Goal: Check status: Check status

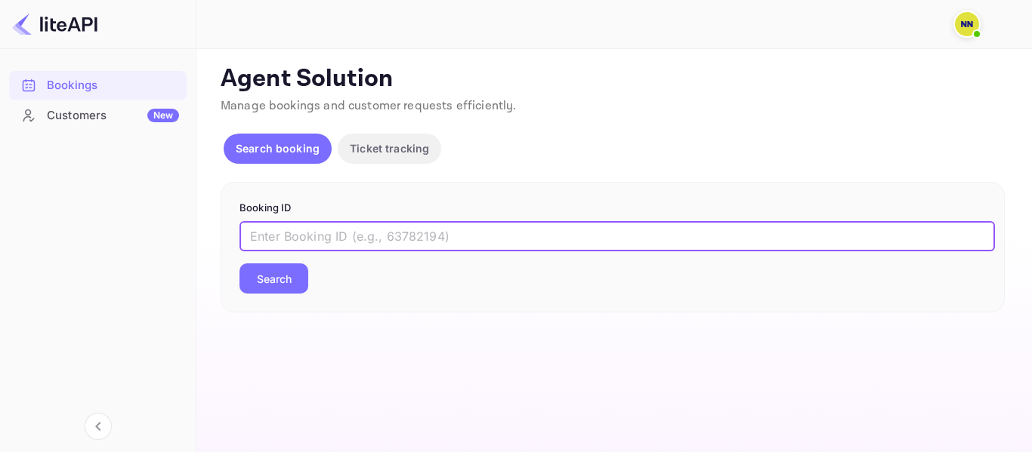
click at [474, 227] on input "text" at bounding box center [616, 236] width 755 height 30
paste input "8449027"
type input "8449027"
click at [272, 276] on button "Search" at bounding box center [273, 279] width 69 height 30
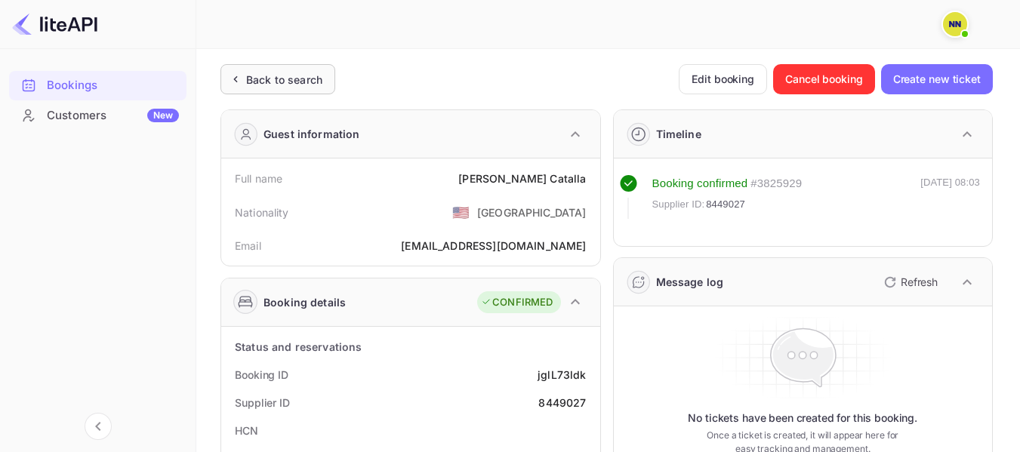
click at [232, 84] on icon at bounding box center [235, 79] width 16 height 15
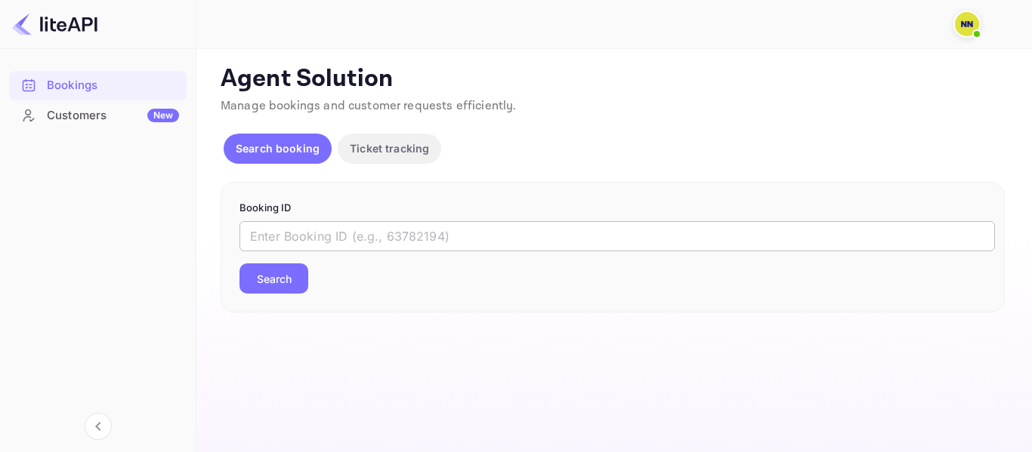
click at [282, 242] on input "text" at bounding box center [616, 236] width 755 height 30
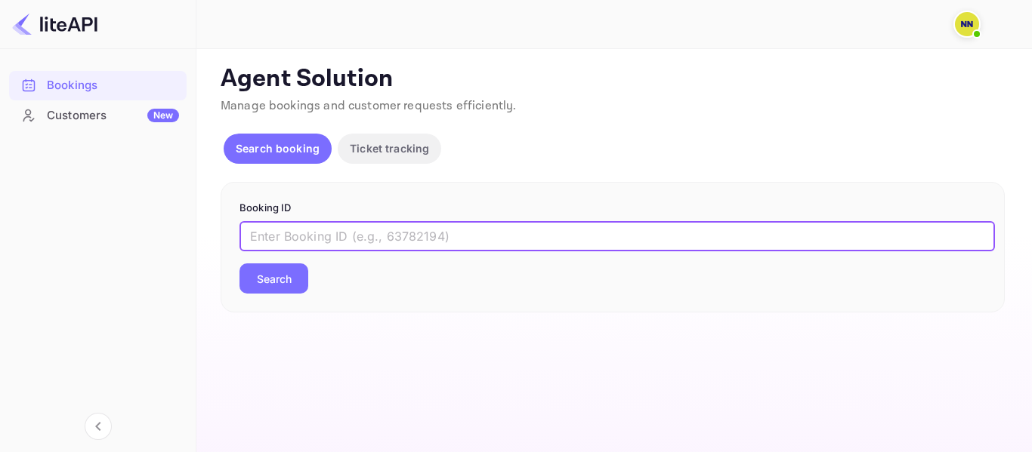
paste input "9225151"
type input "9225151"
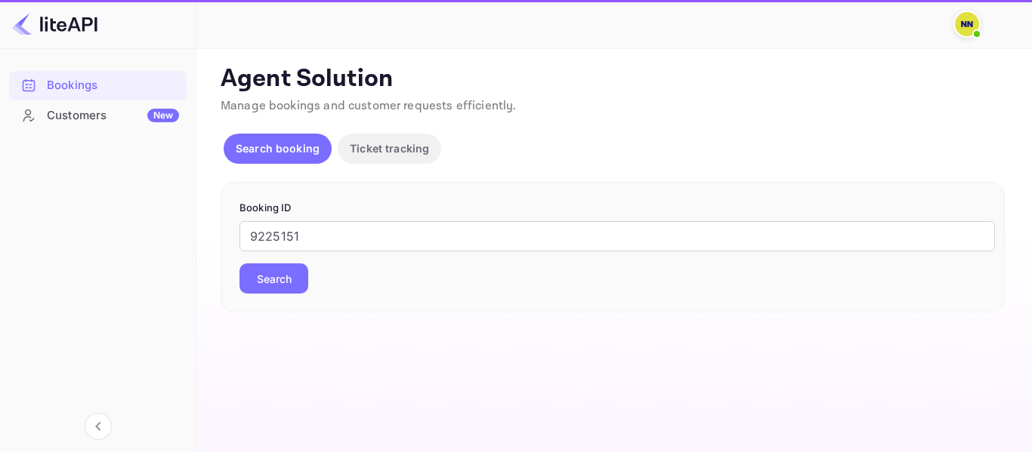
click at [261, 273] on button "Search" at bounding box center [273, 279] width 69 height 30
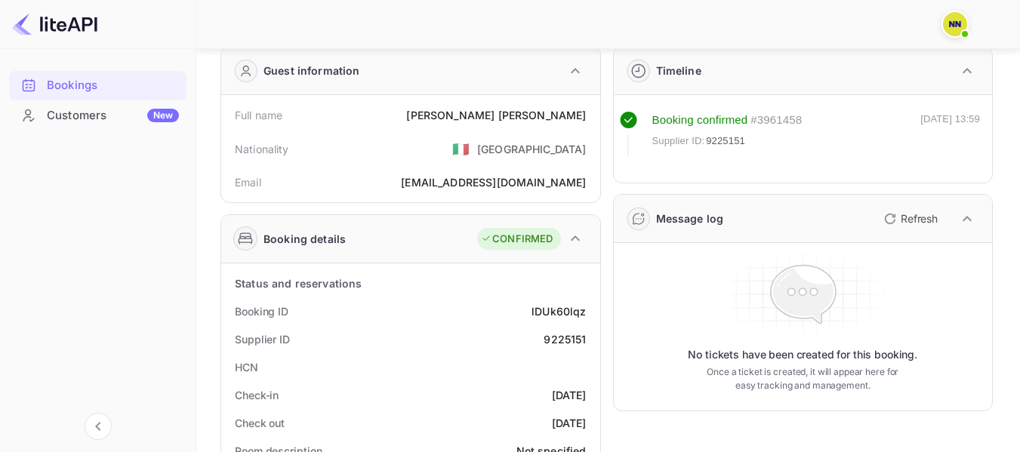
scroll to position [151, 0]
